Goal: Navigation & Orientation: Find specific page/section

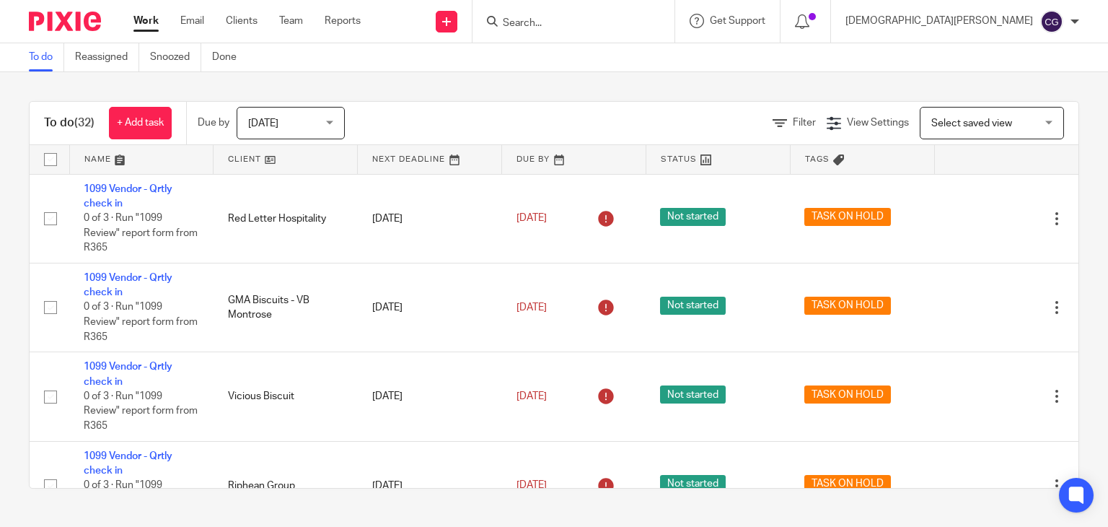
scroll to position [860, 0]
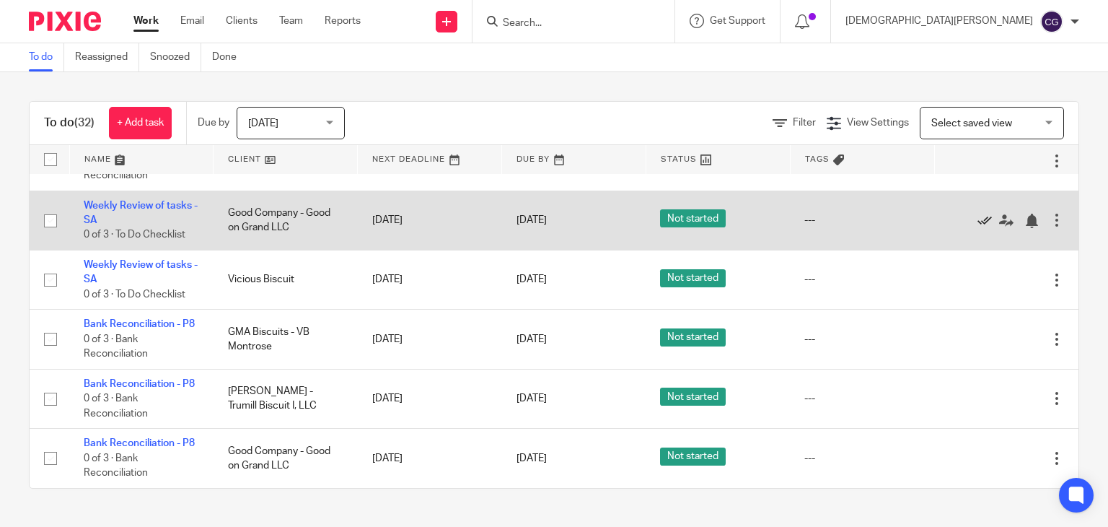
click at [977, 228] on icon at bounding box center [984, 220] width 14 height 14
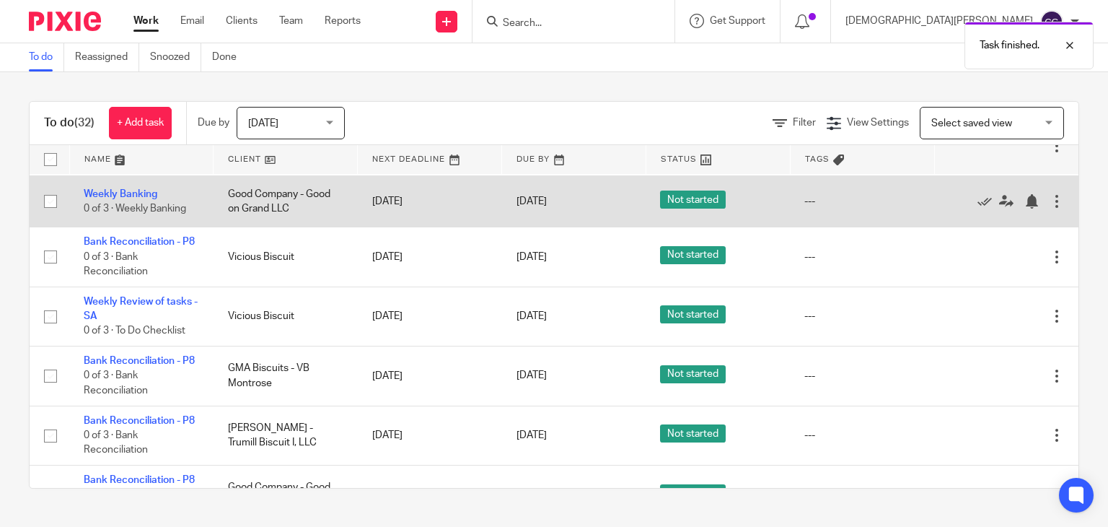
scroll to position [715, 0]
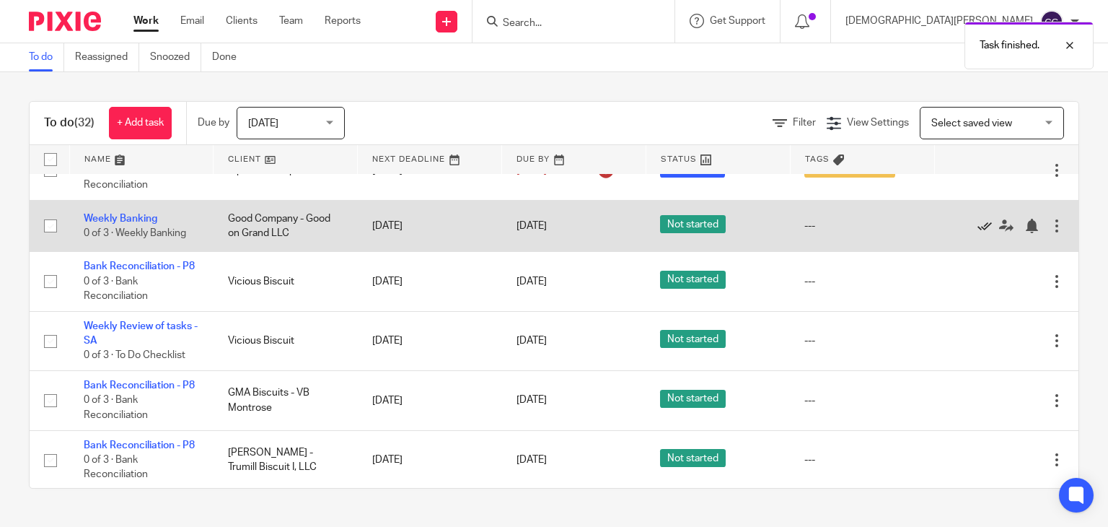
click at [977, 233] on icon at bounding box center [984, 226] width 14 height 14
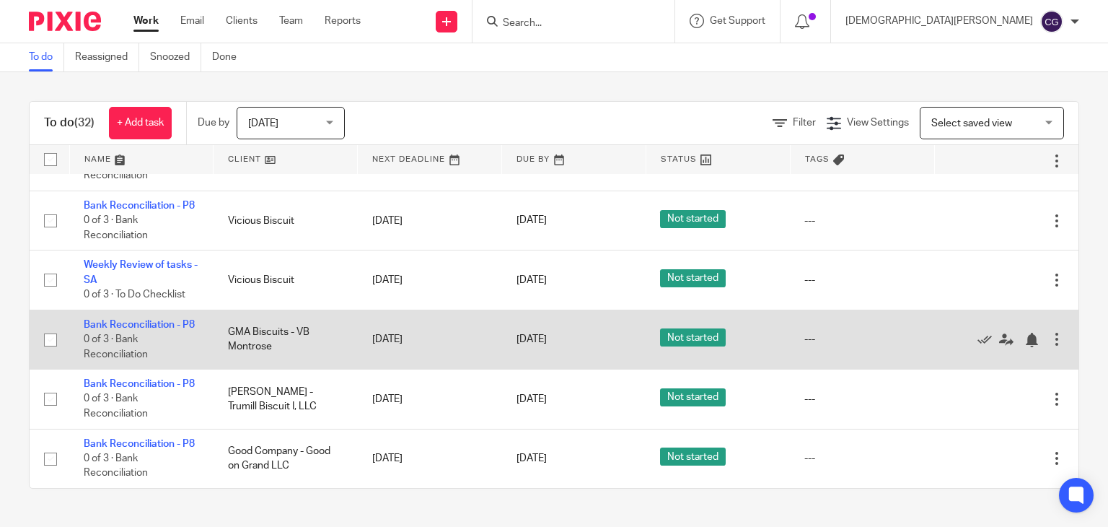
scroll to position [821, 0]
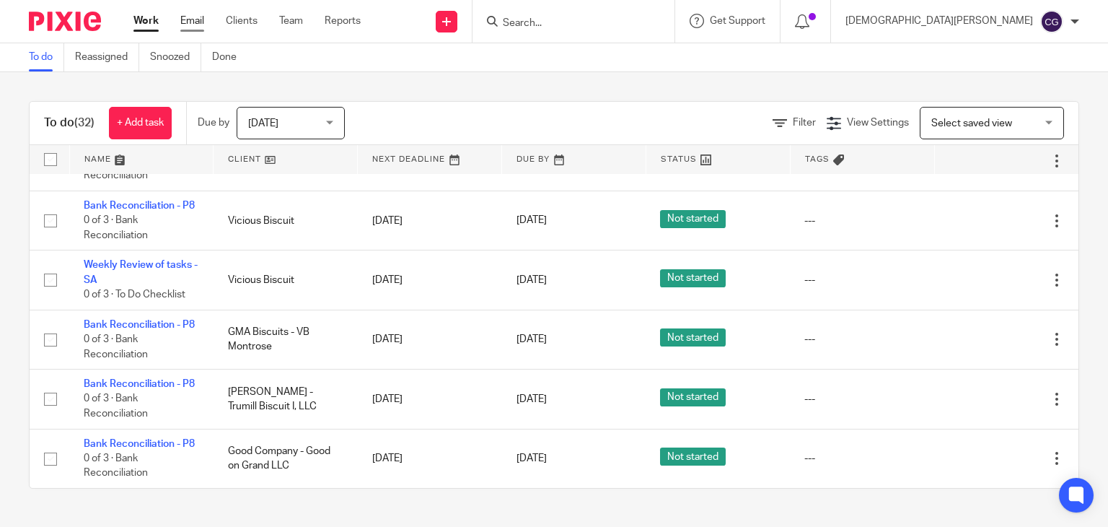
click at [184, 17] on link "Email" at bounding box center [192, 21] width 24 height 14
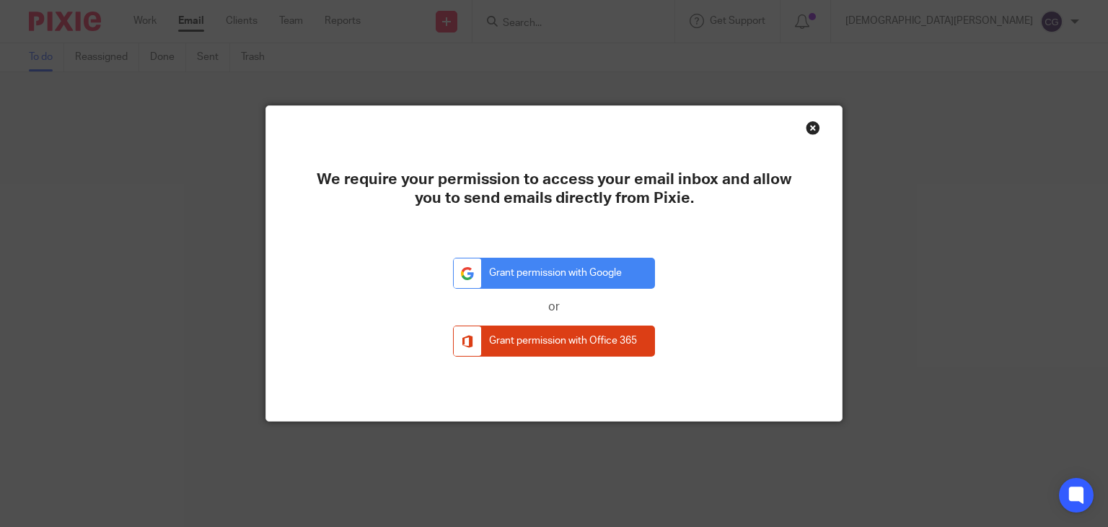
click at [806, 128] on div "Close this dialog window" at bounding box center [813, 127] width 14 height 14
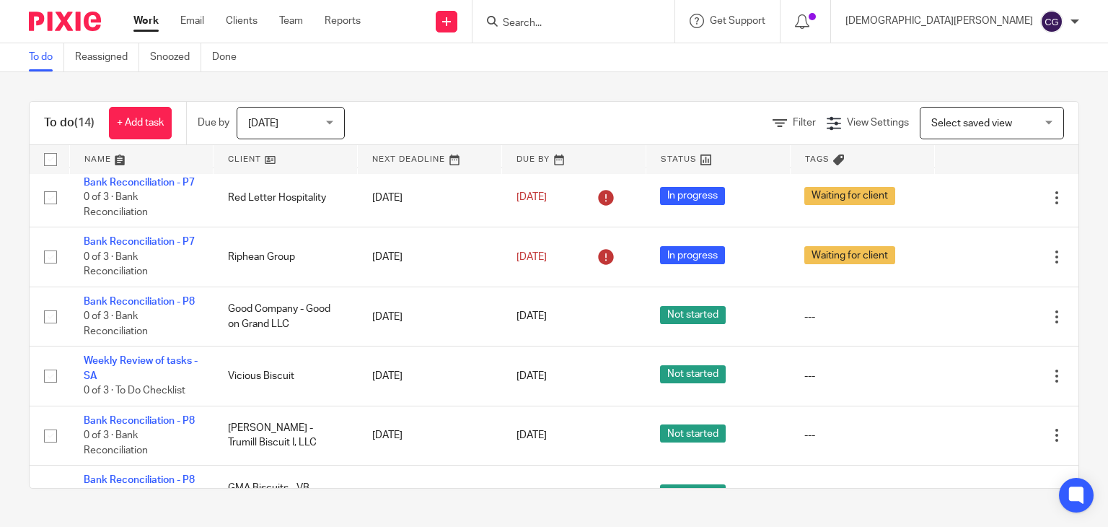
scroll to position [604, 0]
